Goal: Task Accomplishment & Management: Manage account settings

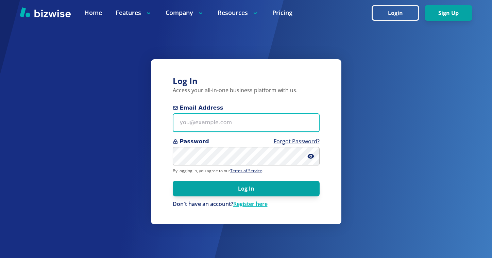
click at [269, 122] on input "Email Address" at bounding box center [246, 122] width 147 height 19
paste input "orlando@orlandowalters.com"
type input "orlando@orlandowalters.com"
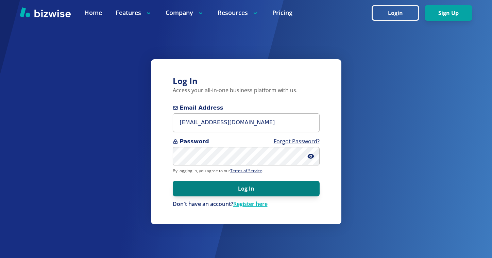
click at [271, 184] on button "Log In" at bounding box center [246, 189] width 147 height 16
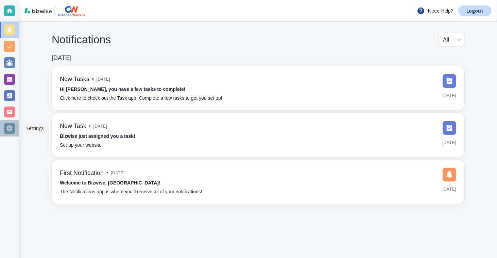
click at [12, 130] on div at bounding box center [9, 128] width 11 height 11
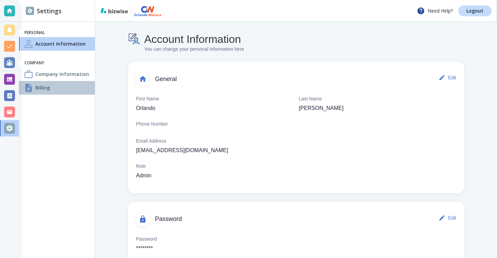
click at [48, 86] on h4 "Billing" at bounding box center [42, 87] width 15 height 7
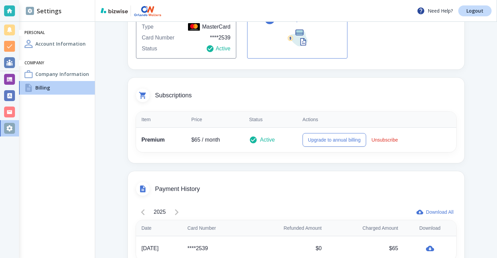
scroll to position [19, 0]
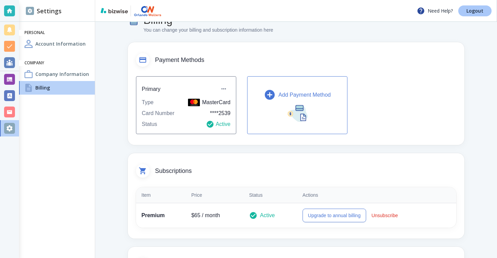
click at [469, 12] on p "Logout" at bounding box center [474, 10] width 17 height 5
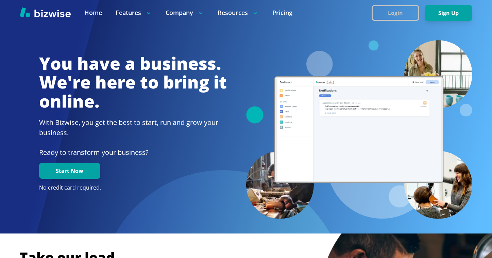
click at [399, 9] on button "Login" at bounding box center [396, 13] width 48 height 16
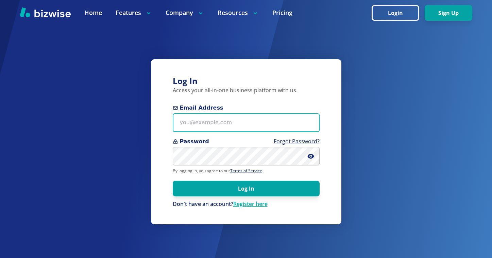
click at [224, 120] on input "Email Address" at bounding box center [246, 122] width 147 height 19
paste input "jimsamadi@msn.com"
type input "jimsamadi@msn.com"
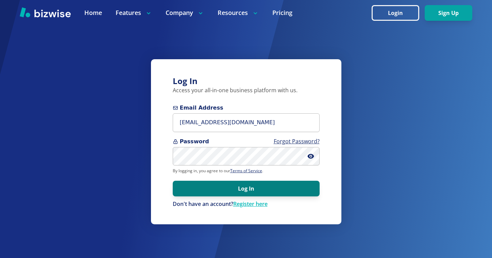
click at [263, 188] on button "Log In" at bounding box center [246, 189] width 147 height 16
